Goal: Task Accomplishment & Management: Manage account settings

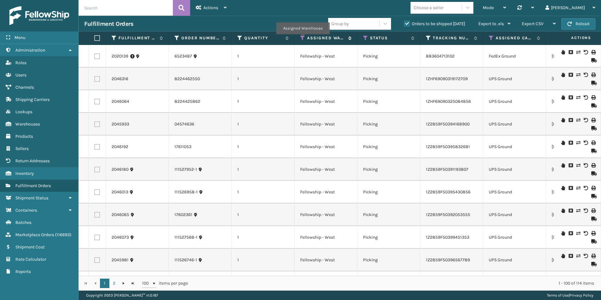
click at [303, 39] on icon at bounding box center [302, 38] width 5 height 6
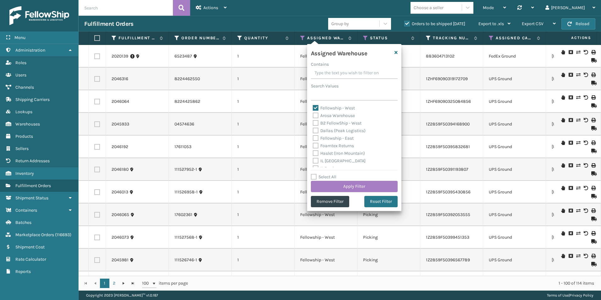
click at [315, 107] on label "Fellowship - West" at bounding box center [334, 107] width 42 height 5
click at [313, 107] on input "Fellowship - West" at bounding box center [313, 106] width 0 height 4
checkbox input "false"
click at [315, 152] on label "Haslet (Iron Mountain)" at bounding box center [339, 153] width 52 height 5
click at [313, 152] on input "Haslet (Iron Mountain)" at bounding box center [313, 152] width 0 height 4
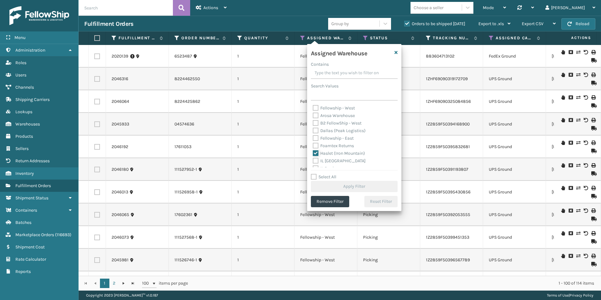
checkbox input "true"
click at [348, 184] on button "Apply Filter" at bounding box center [354, 186] width 87 height 11
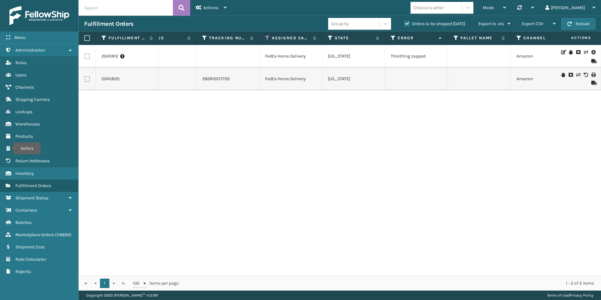
scroll to position [0, 241]
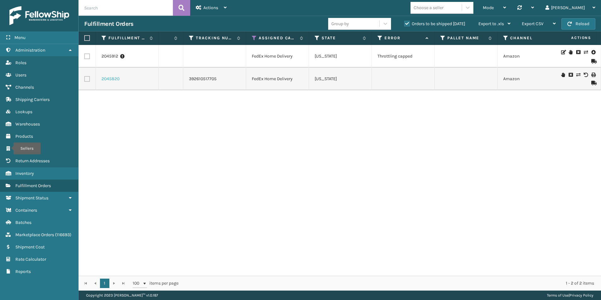
click at [113, 78] on link "2045820" at bounding box center [110, 79] width 18 height 6
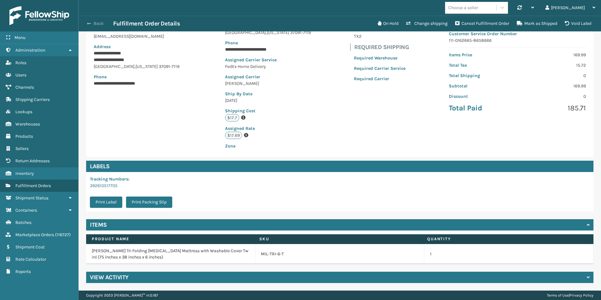
click at [94, 23] on button "Back" at bounding box center [98, 24] width 29 height 6
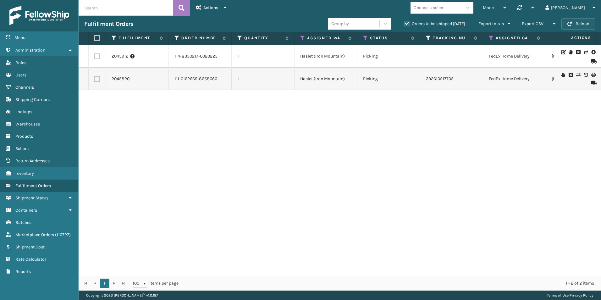
click at [573, 23] on button "Reload" at bounding box center [578, 23] width 34 height 11
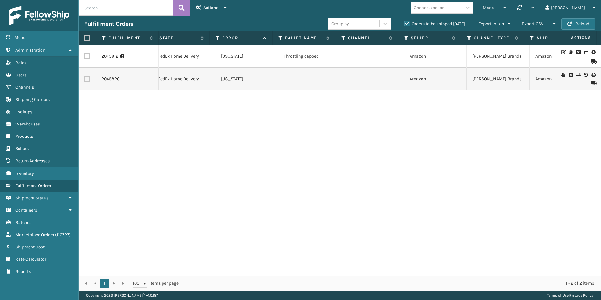
scroll to position [0, 297]
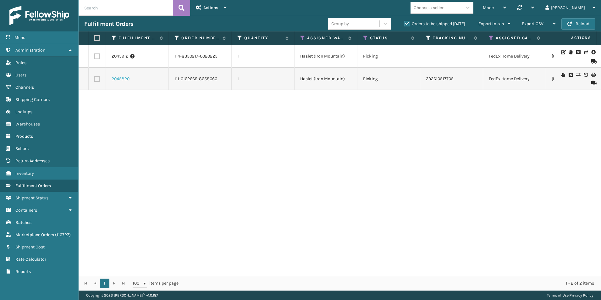
click at [118, 80] on link "2045820" at bounding box center [121, 79] width 18 height 6
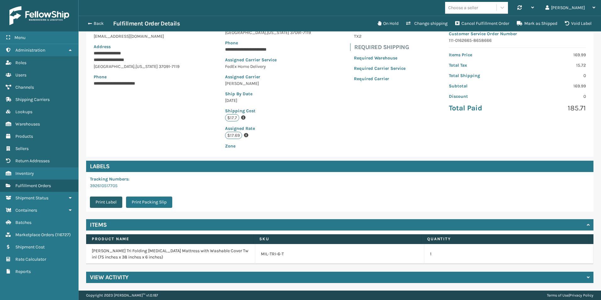
click at [107, 200] on button "Print Label" at bounding box center [106, 201] width 32 height 11
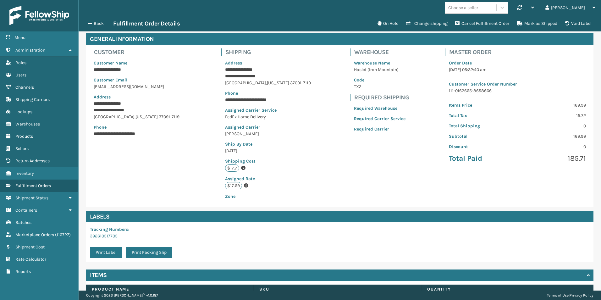
scroll to position [78, 0]
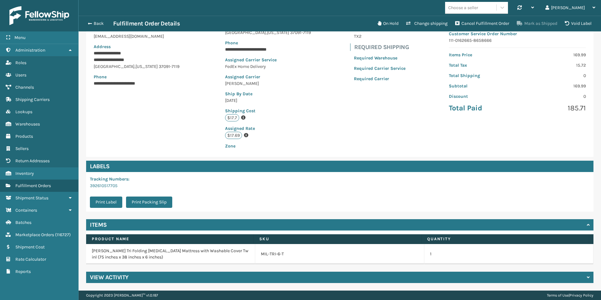
click at [537, 22] on button "Mark as Shipped" at bounding box center [537, 23] width 48 height 13
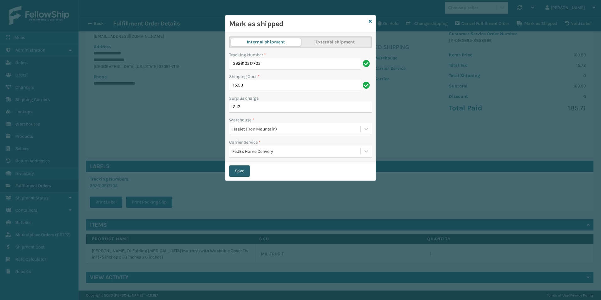
click at [239, 172] on button "Save" at bounding box center [239, 170] width 21 height 11
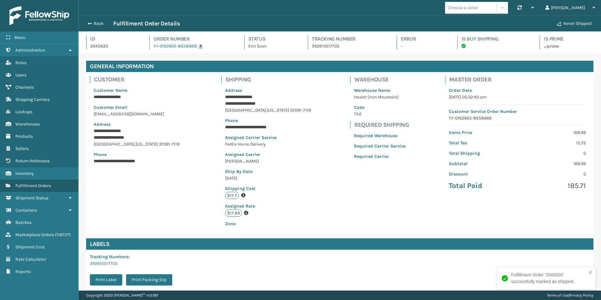
scroll to position [15, 522]
click at [87, 23] on span "button" at bounding box center [89, 23] width 4 height 4
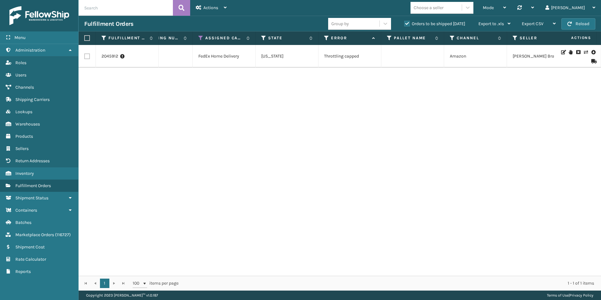
scroll to position [0, 251]
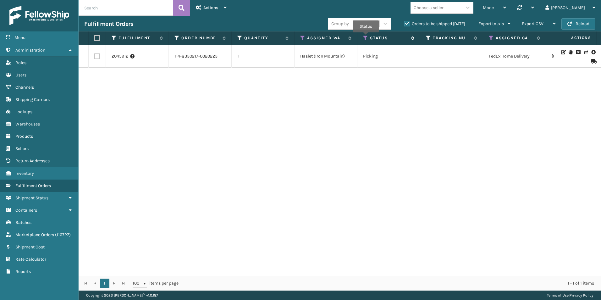
click at [366, 37] on icon at bounding box center [365, 38] width 5 height 6
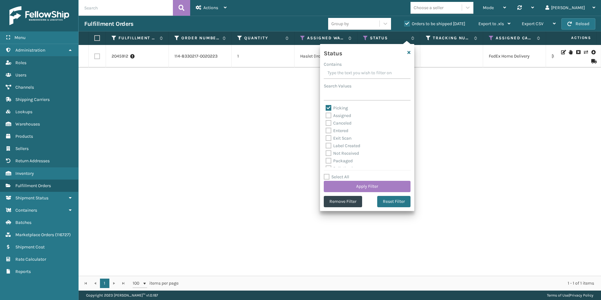
click at [329, 108] on label "Picking" at bounding box center [337, 107] width 22 height 5
click at [326, 108] on input "Picking" at bounding box center [326, 106] width 0 height 4
checkbox input "false"
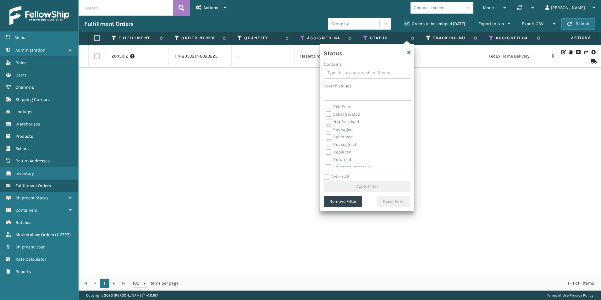
click at [328, 136] on label "Palletized" at bounding box center [339, 136] width 27 height 5
click at [326, 136] on input "Palletized" at bounding box center [326, 135] width 0 height 4
checkbox input "true"
click at [367, 182] on button "Apply Filter" at bounding box center [367, 186] width 87 height 11
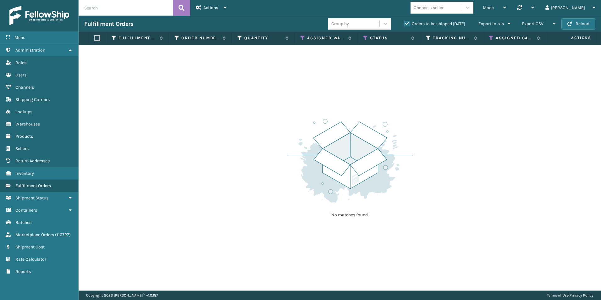
click at [407, 22] on label "Orders to be shipped [DATE]" at bounding box center [434, 23] width 61 height 5
click at [404, 22] on input "Orders to be shipped [DATE]" at bounding box center [404, 22] width 0 height 4
